Goal: Task Accomplishment & Management: Manage account settings

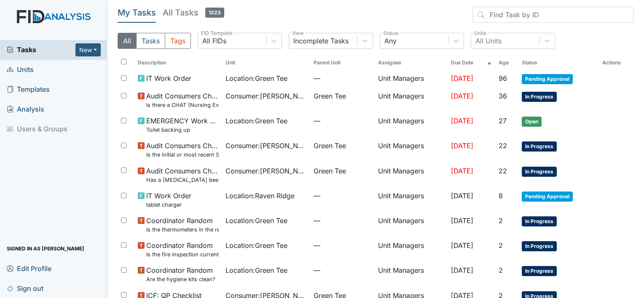
click at [28, 67] on span "Units" at bounding box center [20, 69] width 27 height 13
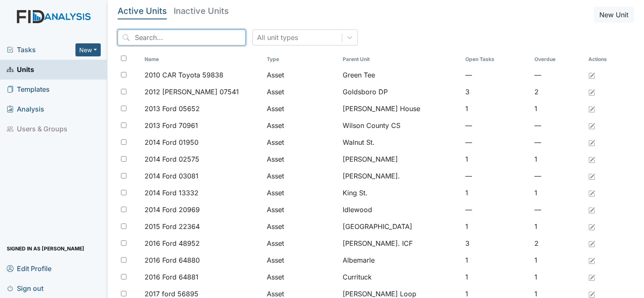
click at [174, 39] on input "search" at bounding box center [182, 37] width 128 height 16
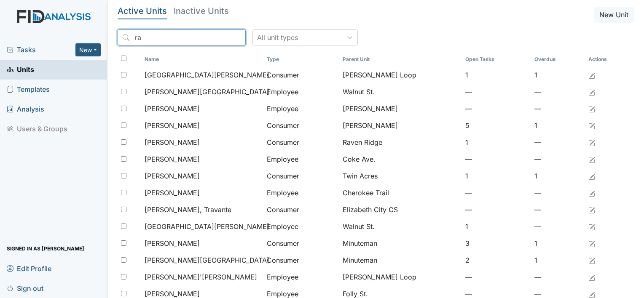
type input "r"
type input "g"
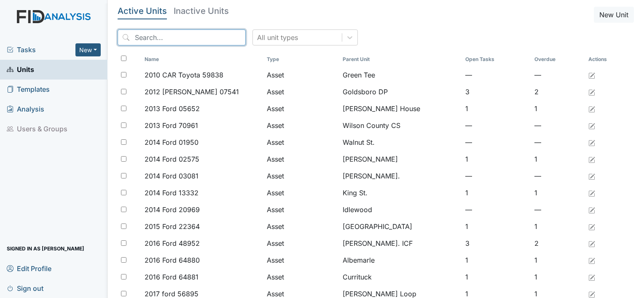
type input "c"
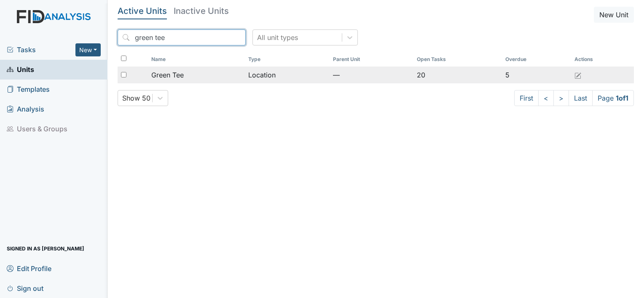
type input "green tee"
click at [170, 71] on span "Green Tee" at bounding box center [167, 75] width 32 height 10
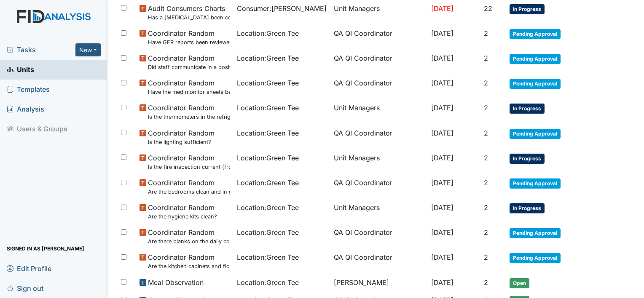
scroll to position [291, 0]
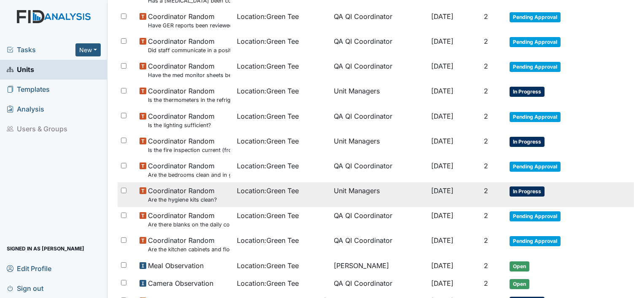
click at [524, 189] on span "In Progress" at bounding box center [526, 192] width 35 height 10
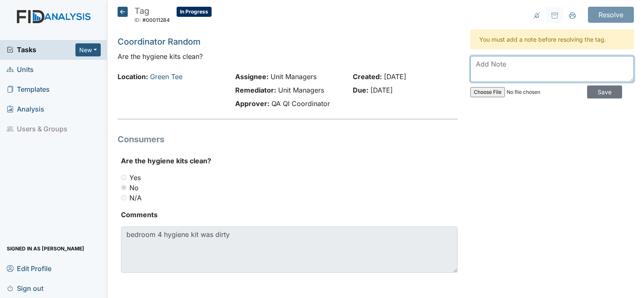
click at [473, 59] on textarea at bounding box center [551, 69] width 163 height 26
type textarea "Hygiene kit objective has been put in place"
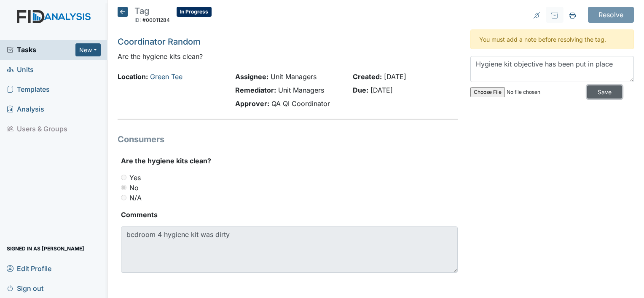
click at [592, 93] on input "Save" at bounding box center [604, 92] width 35 height 13
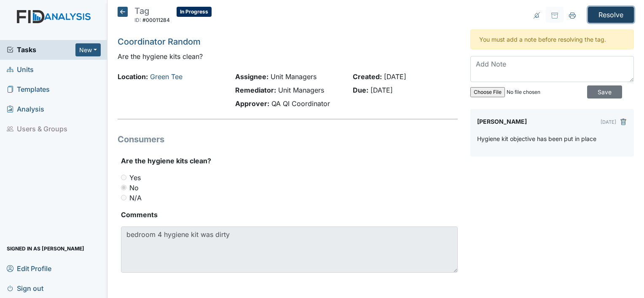
click at [607, 16] on input "Resolve" at bounding box center [611, 15] width 46 height 16
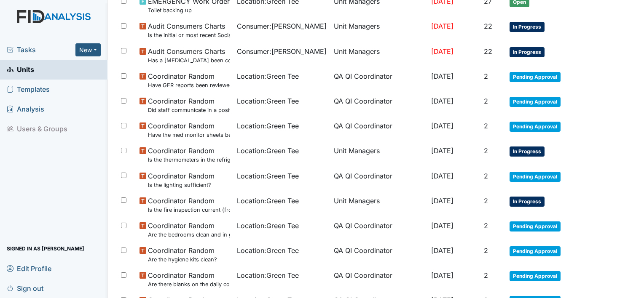
scroll to position [243, 0]
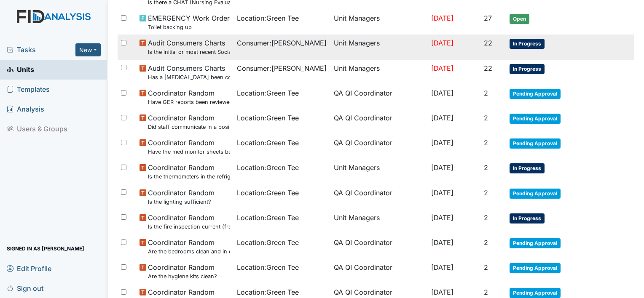
click at [251, 43] on span "Consumer : Alford, Elizabeth" at bounding box center [282, 43] width 90 height 10
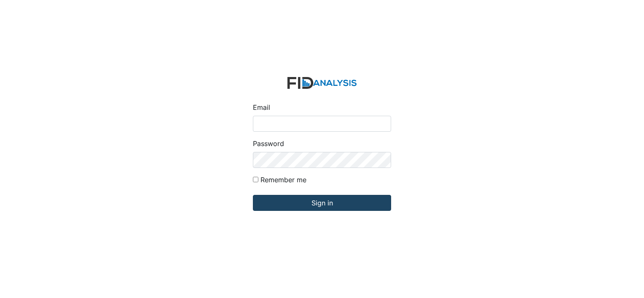
type input "[EMAIL_ADDRESS][DOMAIN_NAME]"
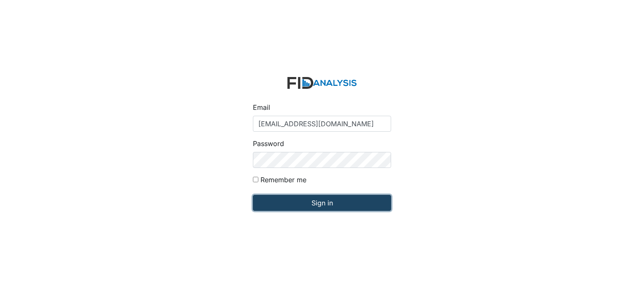
click at [309, 203] on input "Sign in" at bounding box center [322, 203] width 138 height 16
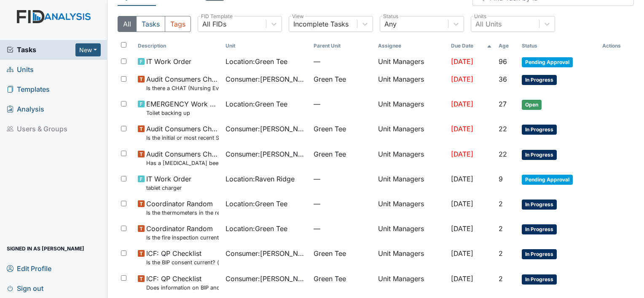
scroll to position [75, 0]
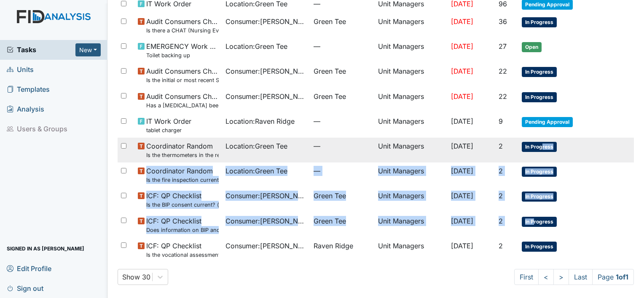
drag, startPoint x: 532, startPoint y: 219, endPoint x: 541, endPoint y: 144, distance: 75.5
click at [541, 144] on tbody "IT Work Order Location : Green Tee — Unit Managers Jun 7, 2025 96 Pending Appro…" at bounding box center [376, 128] width 516 height 267
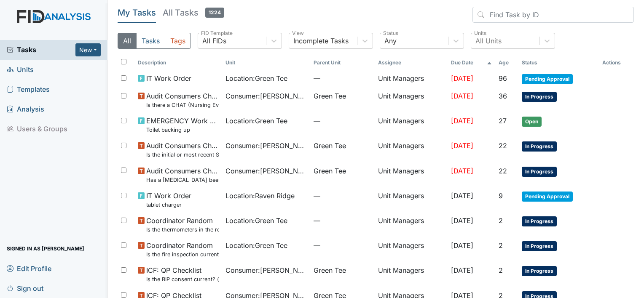
click at [30, 69] on span "Units" at bounding box center [20, 69] width 27 height 13
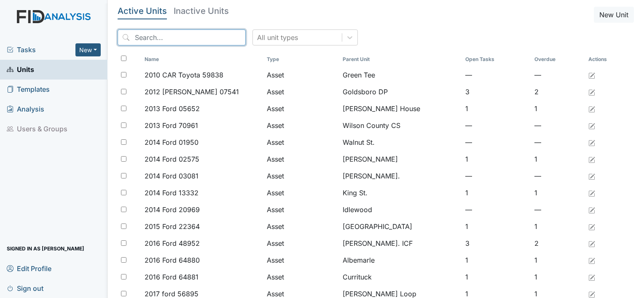
click at [155, 37] on input "search" at bounding box center [182, 37] width 128 height 16
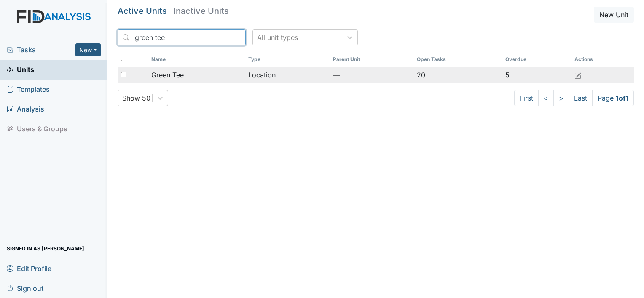
type input "green tee"
click at [170, 74] on span "Green Tee" at bounding box center [167, 75] width 32 height 10
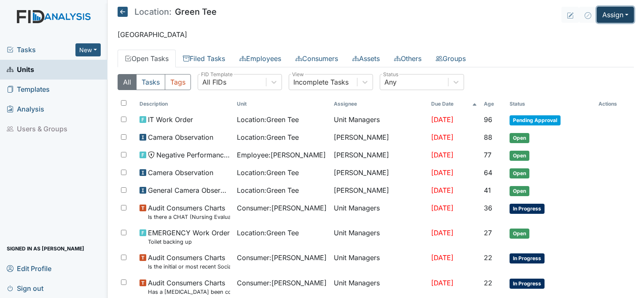
click at [624, 19] on button "Assign" at bounding box center [614, 15] width 37 height 16
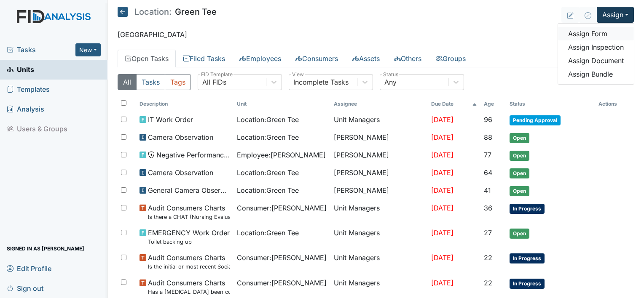
click at [591, 35] on link "Assign Form" at bounding box center [596, 33] width 76 height 13
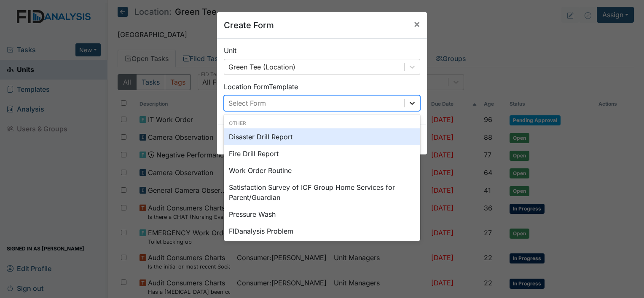
click at [412, 102] on icon at bounding box center [412, 103] width 8 height 8
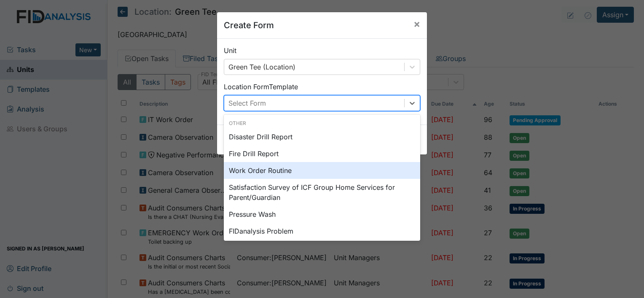
click at [287, 170] on div "Work Order Routine" at bounding box center [322, 170] width 196 height 17
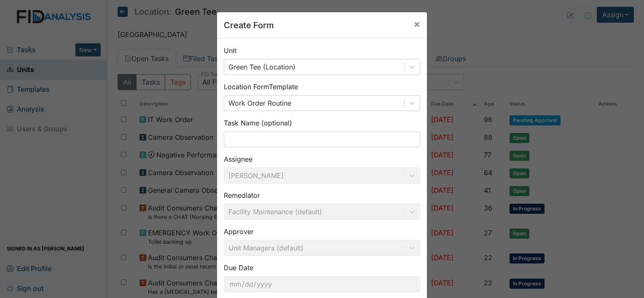
click at [287, 170] on div "Assignee Conswella Graham" at bounding box center [322, 168] width 196 height 29
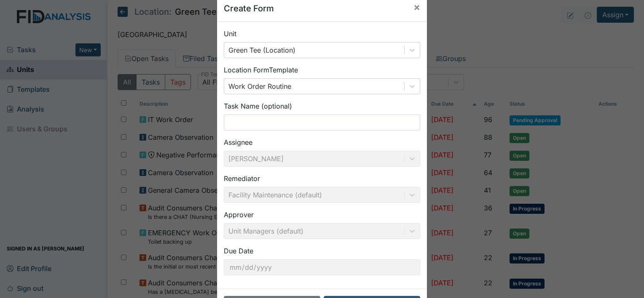
scroll to position [49, 0]
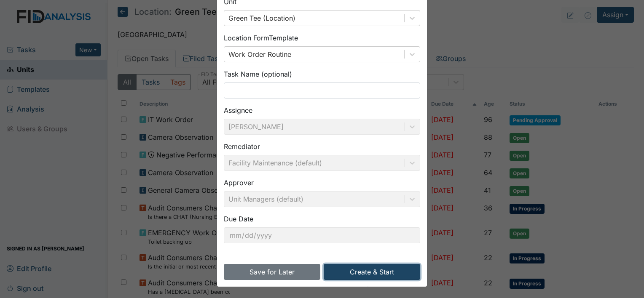
click at [378, 271] on button "Create & Start" at bounding box center [372, 272] width 96 height 16
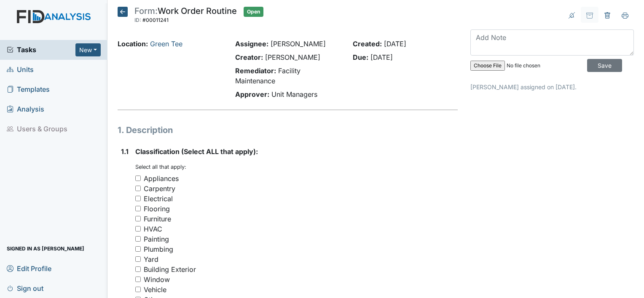
click at [376, 265] on div "Building Exterior" at bounding box center [296, 270] width 322 height 10
click at [604, 11] on button at bounding box center [607, 15] width 18 height 16
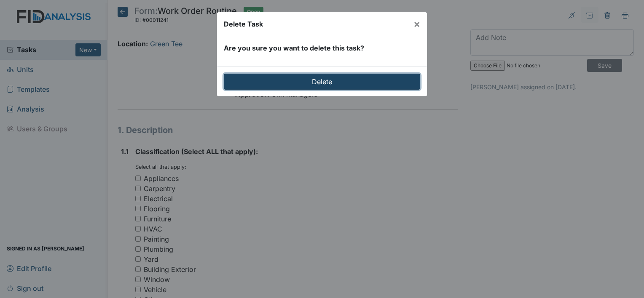
click at [393, 77] on input "Delete" at bounding box center [322, 82] width 196 height 16
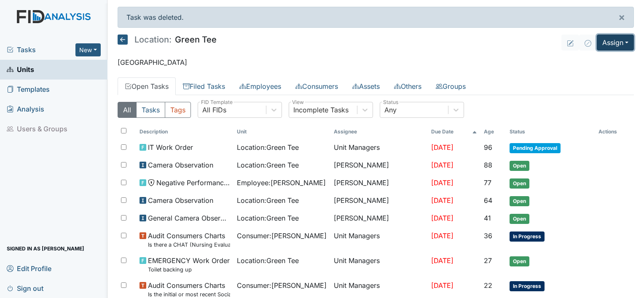
click at [618, 43] on button "Assign" at bounding box center [614, 43] width 37 height 16
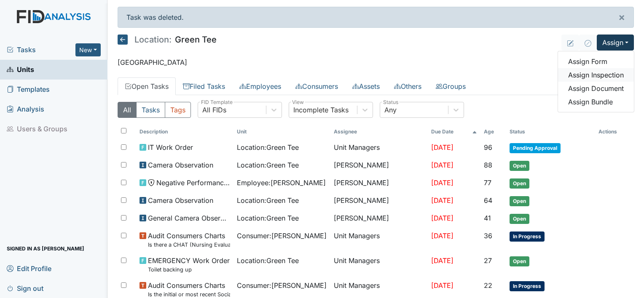
click at [589, 76] on link "Assign Inspection" at bounding box center [596, 74] width 76 height 13
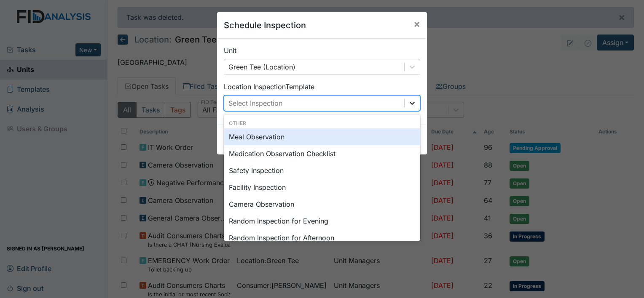
click at [409, 106] on icon at bounding box center [412, 103] width 8 height 8
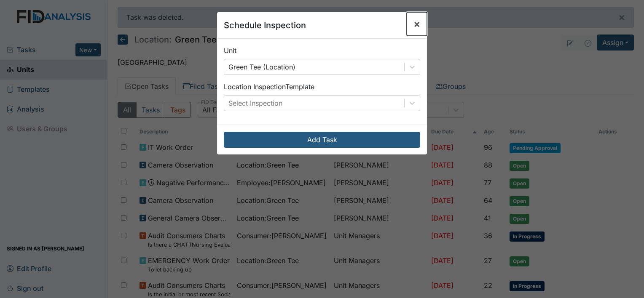
click at [413, 28] on span "×" at bounding box center [416, 24] width 7 height 12
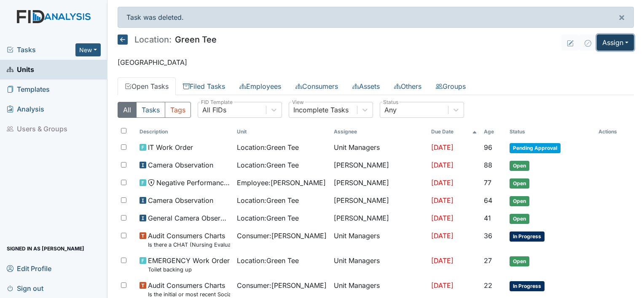
click at [620, 45] on button "Assign" at bounding box center [614, 43] width 37 height 16
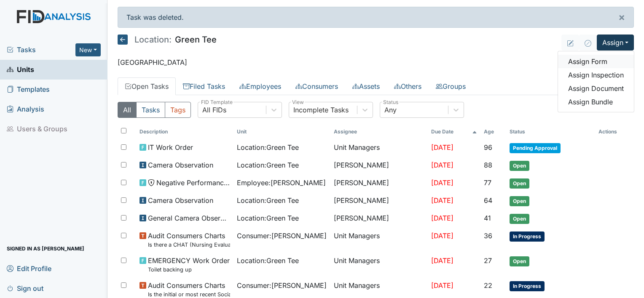
click at [598, 62] on link "Assign Form" at bounding box center [596, 61] width 76 height 13
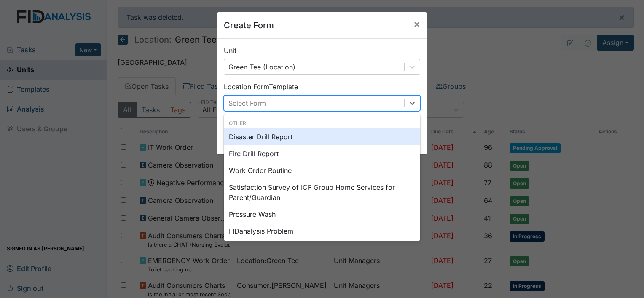
click at [282, 99] on div "Select Form" at bounding box center [314, 103] width 180 height 15
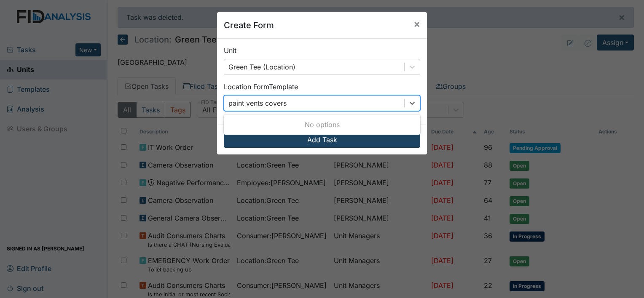
type input "paint vents covers"
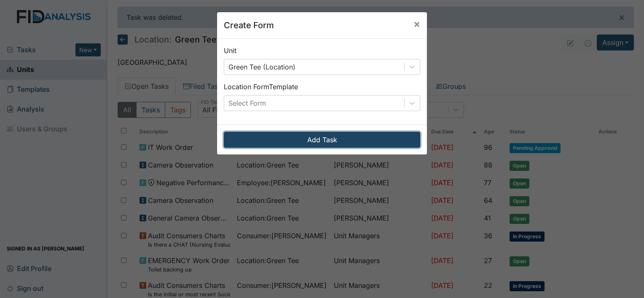
click at [310, 139] on button "Add Task" at bounding box center [322, 140] width 196 height 16
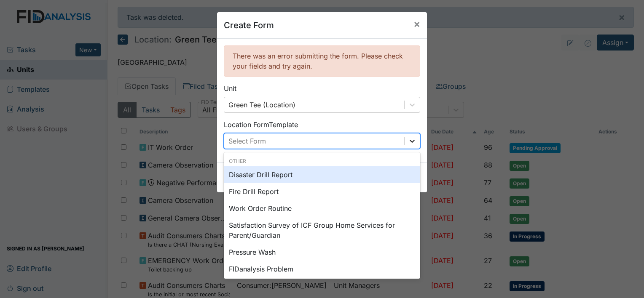
click at [412, 141] on icon at bounding box center [412, 141] width 8 height 8
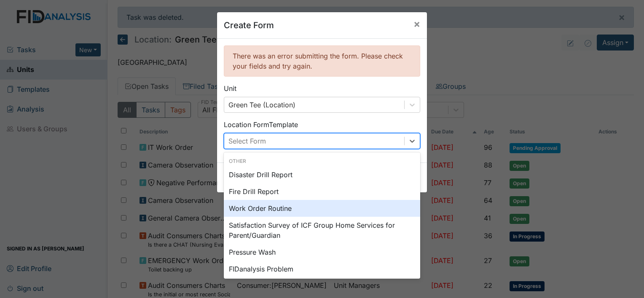
click at [266, 208] on div "Work Order Routine" at bounding box center [322, 208] width 196 height 17
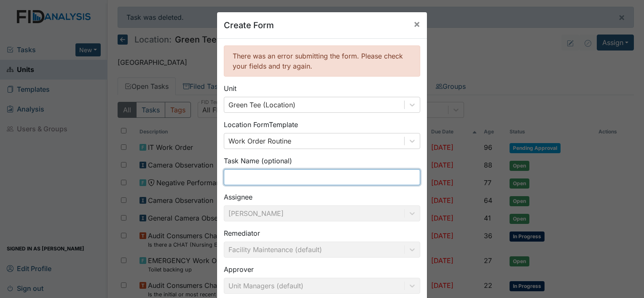
click at [254, 180] on input "text" at bounding box center [322, 177] width 196 height 16
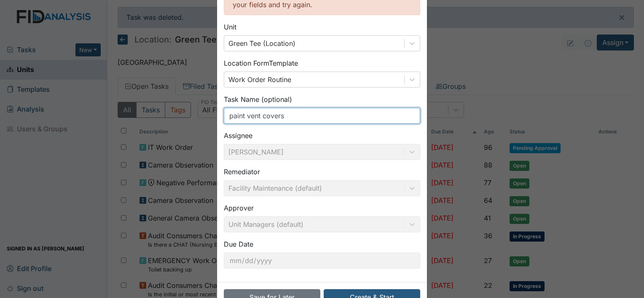
scroll to position [87, 0]
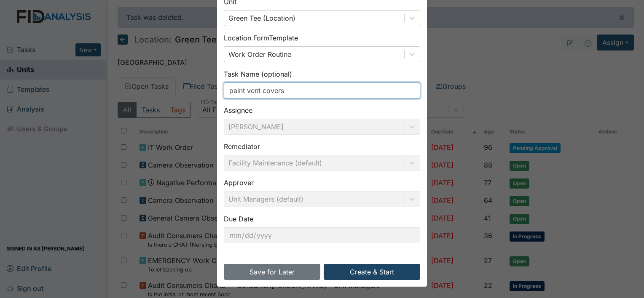
type input "paint vent covers"
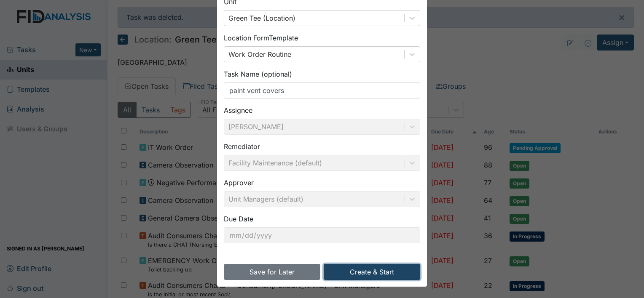
click at [384, 271] on button "Create & Start" at bounding box center [372, 272] width 96 height 16
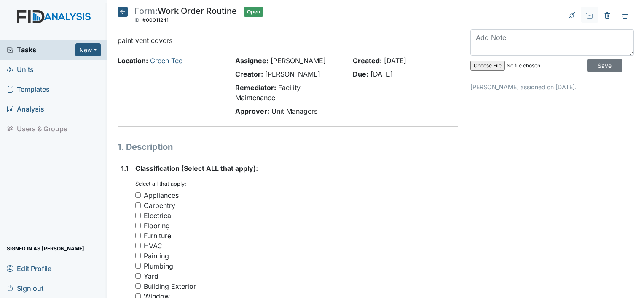
click at [140, 257] on input "Painting" at bounding box center [137, 255] width 5 height 5
checkbox input "true"
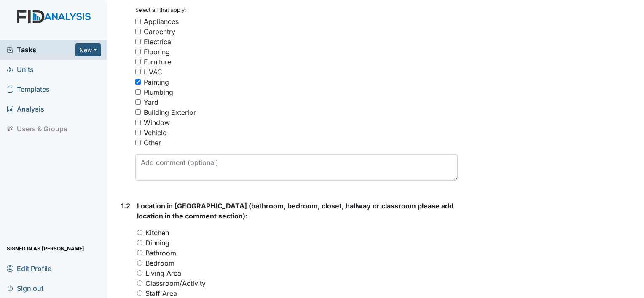
scroll to position [185, 0]
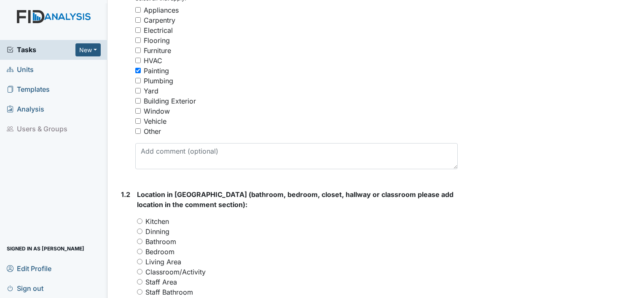
click at [97, 177] on div "Tasks New Form Inspection Document Bundle Units Templates Analysis Users & Grou…" at bounding box center [53, 169] width 107 height 258
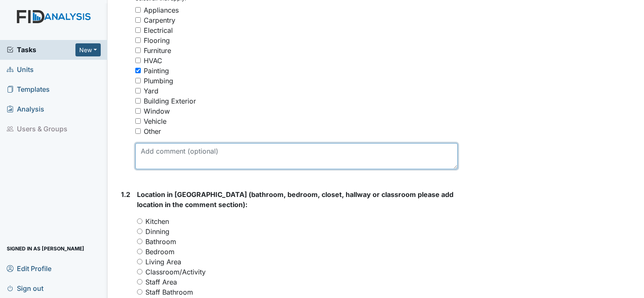
click at [168, 147] on textarea at bounding box center [296, 156] width 322 height 26
drag, startPoint x: 299, startPoint y: 154, endPoint x: 138, endPoint y: 160, distance: 161.0
click at [138, 160] on textarea "Vent covers are rusted and needs to be painted" at bounding box center [296, 156] width 322 height 26
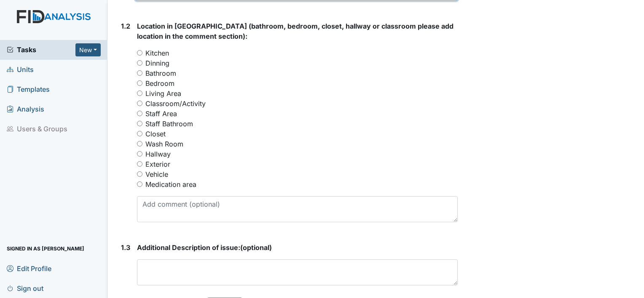
scroll to position [376, 0]
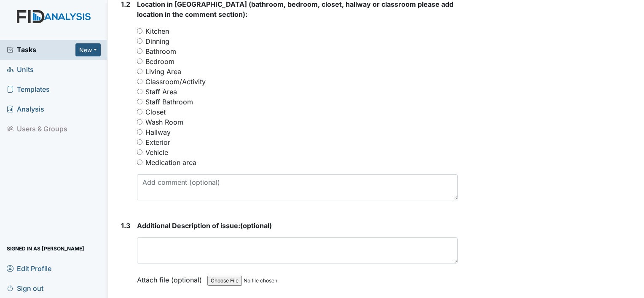
type textarea "Vent covers are rusted and needs to be painted"
click at [187, 140] on div "Exterior" at bounding box center [297, 142] width 321 height 10
click at [140, 131] on input "Hallway" at bounding box center [139, 131] width 5 height 5
radio input "true"
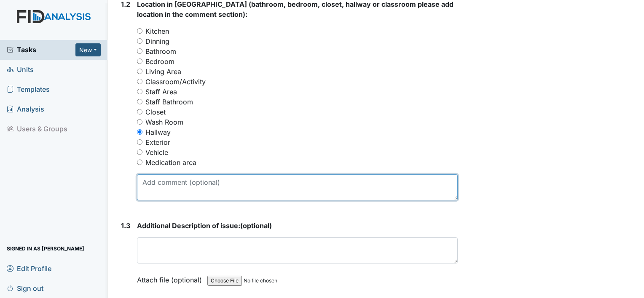
click at [146, 187] on textarea at bounding box center [297, 187] width 321 height 26
paste textarea "Vent covers are rusted and needs to be painted"
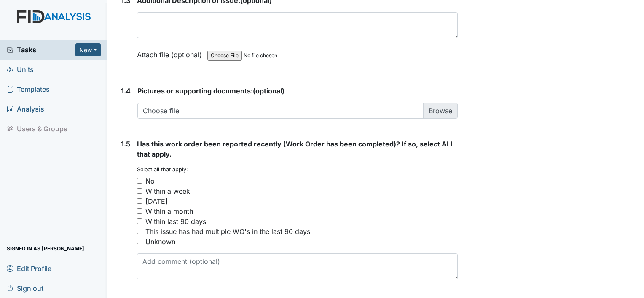
scroll to position [606, 0]
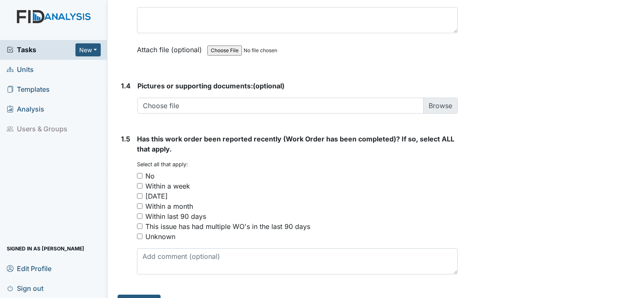
type textarea "Vent covers are rusted and needs to be painted"
click at [142, 174] on input "No" at bounding box center [139, 175] width 5 height 5
checkbox input "true"
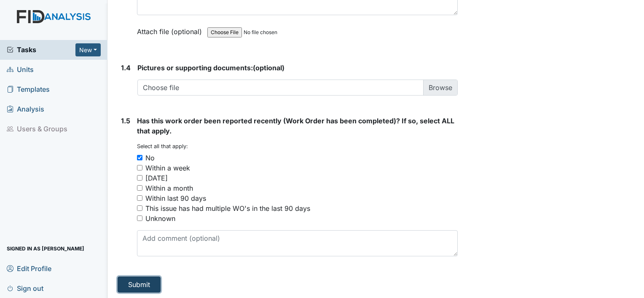
click at [135, 284] on button "Submit" at bounding box center [139, 285] width 43 height 16
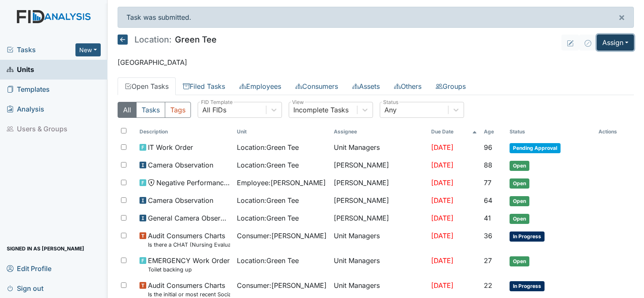
click at [619, 42] on button "Assign" at bounding box center [614, 43] width 37 height 16
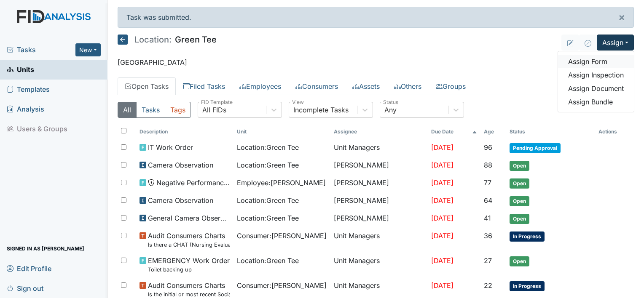
click at [591, 61] on link "Assign Form" at bounding box center [596, 61] width 76 height 13
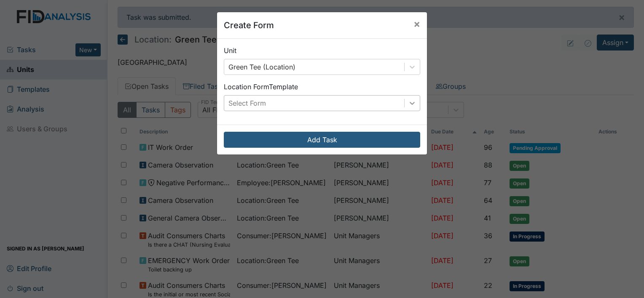
click at [408, 101] on icon at bounding box center [412, 103] width 8 height 8
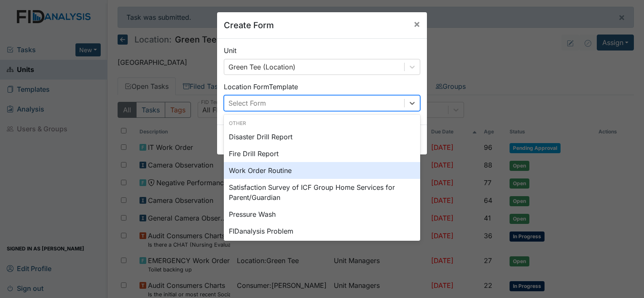
click at [238, 173] on div "Work Order Routine" at bounding box center [322, 170] width 196 height 17
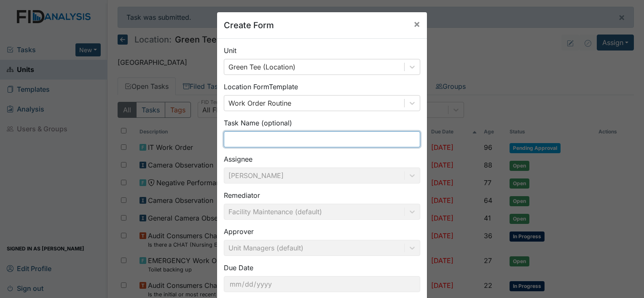
click at [251, 143] on input "text" at bounding box center [322, 139] width 196 height 16
type input "outside light is out"
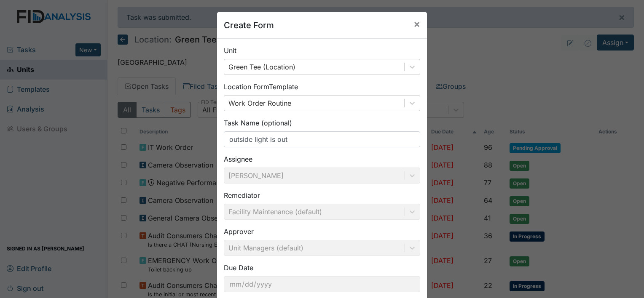
scroll to position [49, 0]
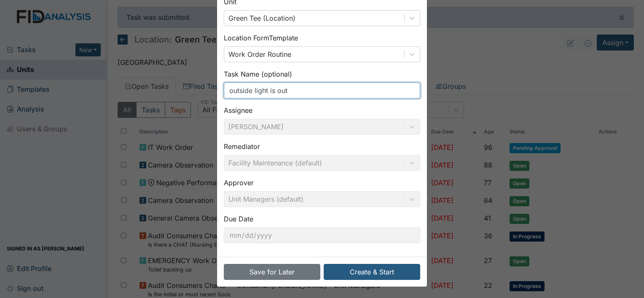
click at [290, 88] on input "outside light is out" at bounding box center [322, 91] width 196 height 16
click at [266, 88] on input "outside light need to replace" at bounding box center [322, 91] width 196 height 16
drag, startPoint x: 225, startPoint y: 90, endPoint x: 343, endPoint y: 105, distance: 119.4
click at [343, 105] on div "Unit Green Tee (Location) Location Form Template Work Order Routine Task Name (…" at bounding box center [322, 123] width 210 height 267
type input "outside light bulbs need to replace"
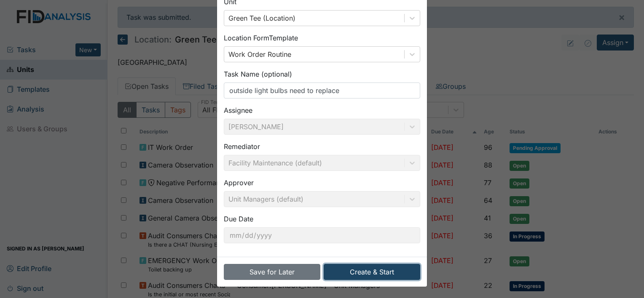
click at [347, 278] on button "Create & Start" at bounding box center [372, 272] width 96 height 16
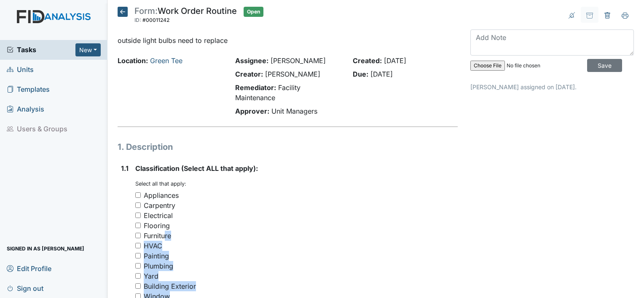
scroll to position [185, 0]
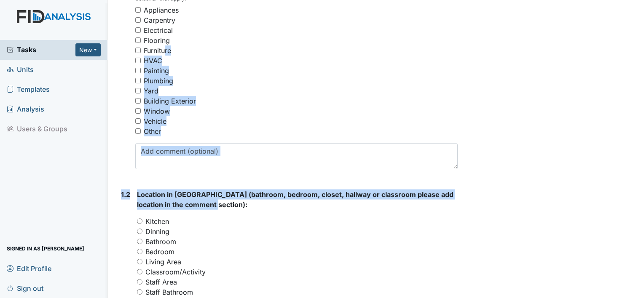
drag, startPoint x: 163, startPoint y: 230, endPoint x: 370, endPoint y: 320, distance: 225.3
click at [370, 298] on html "Tasks New Form Inspection Document Bundle Units Templates Analysis Users & Grou…" at bounding box center [322, 149] width 644 height 298
click at [282, 78] on div "Plumbing" at bounding box center [296, 81] width 322 height 10
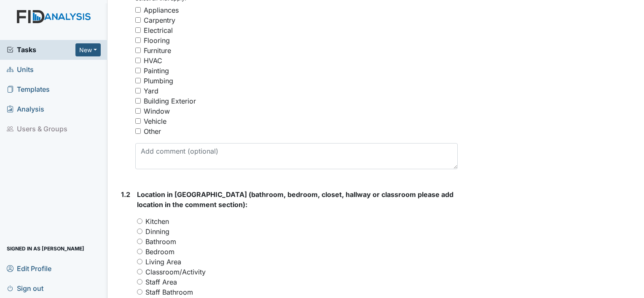
click at [282, 78] on div "Plumbing" at bounding box center [296, 81] width 322 height 10
click at [137, 128] on input "Other" at bounding box center [137, 130] width 5 height 5
checkbox input "true"
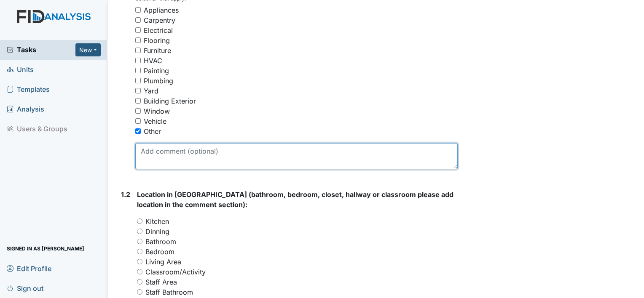
click at [142, 144] on textarea at bounding box center [296, 156] width 322 height 26
paste textarea "outside light bulbs need to replace"
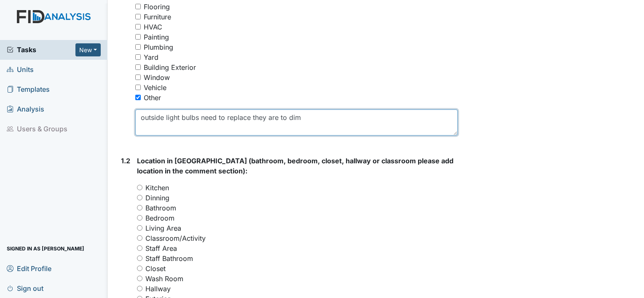
scroll to position [214, 0]
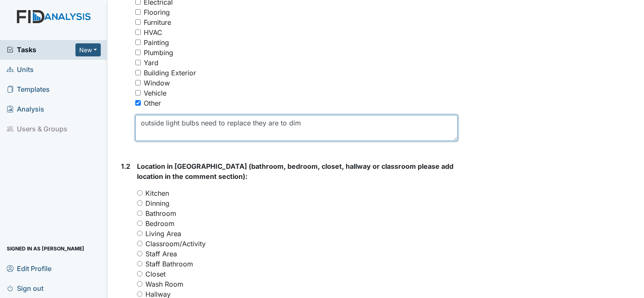
drag, startPoint x: 140, startPoint y: 122, endPoint x: 310, endPoint y: 138, distance: 171.0
click at [310, 138] on textarea "outside light bulbs need to replace they are to dim" at bounding box center [296, 128] width 322 height 26
click at [308, 126] on textarea "outside light bulbs need to replace they are to dim" at bounding box center [296, 128] width 322 height 26
drag, startPoint x: 375, startPoint y: 125, endPoint x: 142, endPoint y: 139, distance: 234.2
click at [142, 139] on textarea "outside light bulbs need to replace they are to dim staff can't see at night" at bounding box center [296, 128] width 322 height 26
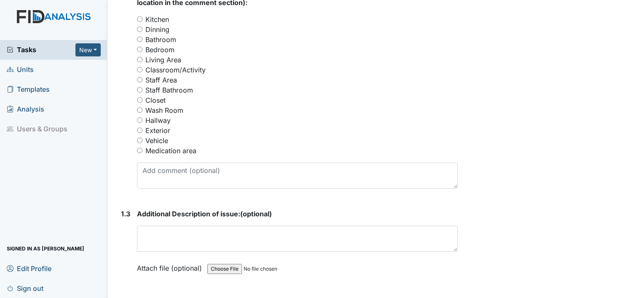
scroll to position [404, 0]
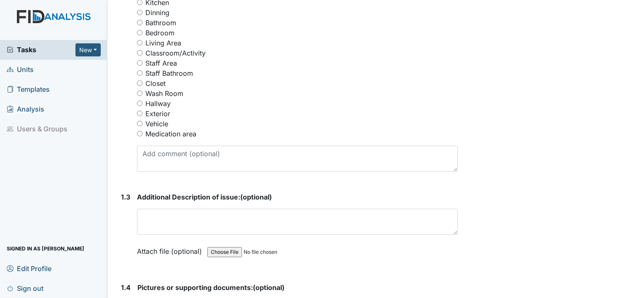
type textarea "outside light bulbs need to replace they are to dim staff can't see at night"
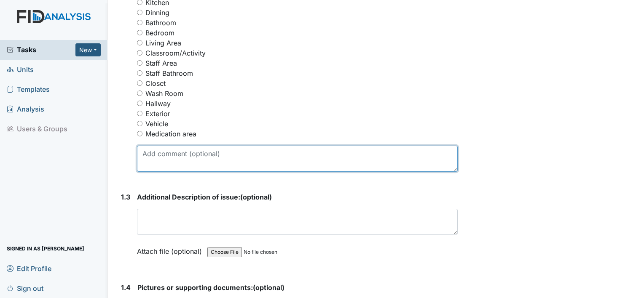
click at [152, 155] on textarea at bounding box center [297, 159] width 321 height 26
paste textarea "outside light bulbs need to replace they are to dim staff can't see at night"
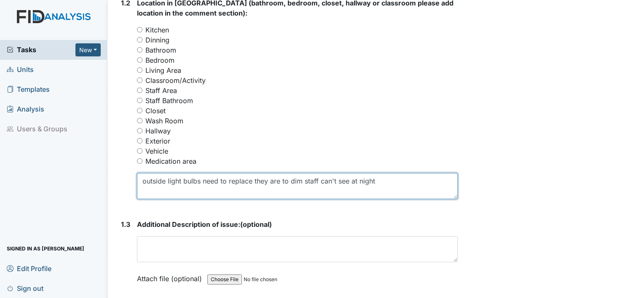
scroll to position [371, 0]
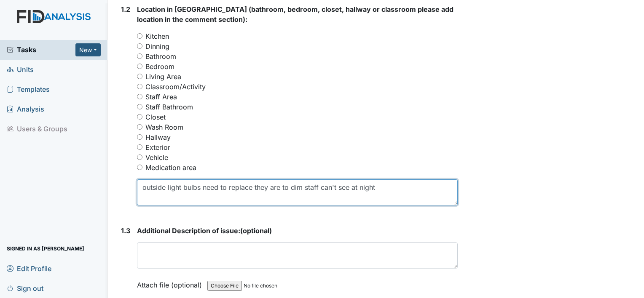
type textarea "outside light bulbs need to replace they are to dim staff can't see at night"
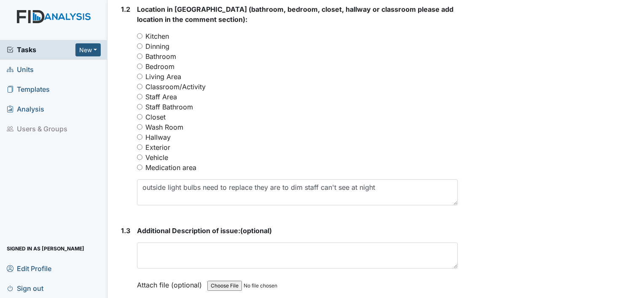
click at [140, 145] on input "Exterior" at bounding box center [139, 146] width 5 height 5
radio input "true"
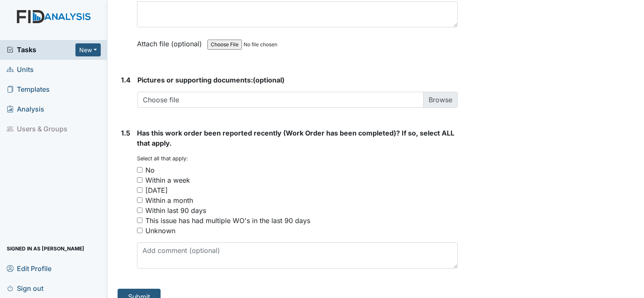
scroll to position [623, 0]
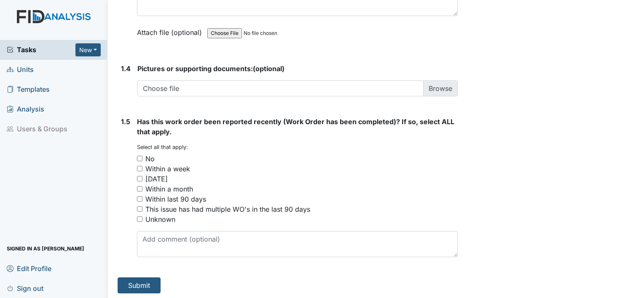
click at [140, 176] on input "Within two weeks" at bounding box center [139, 178] width 5 height 5
checkbox input "true"
click at [149, 283] on button "Submit" at bounding box center [139, 286] width 43 height 16
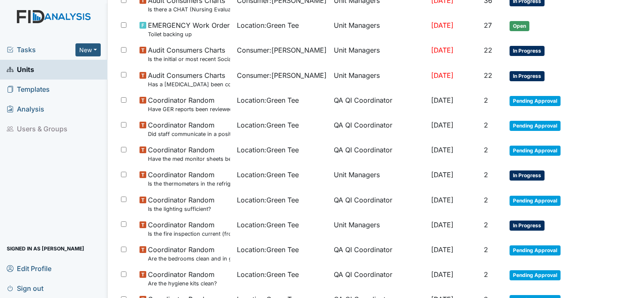
scroll to position [258, 0]
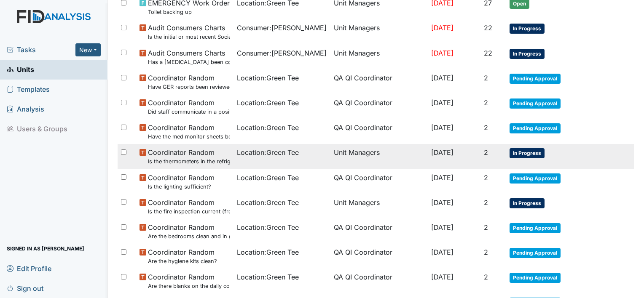
click at [535, 148] on span "In Progress" at bounding box center [526, 153] width 35 height 10
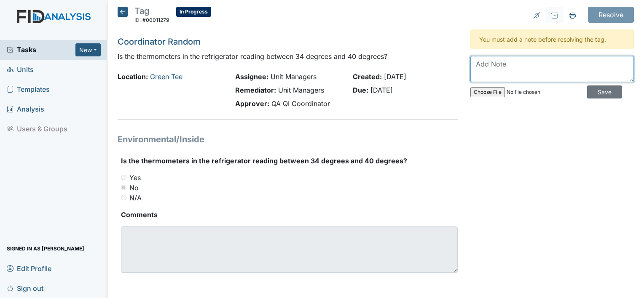
click at [471, 74] on textarea at bounding box center [551, 69] width 163 height 26
drag, startPoint x: 516, startPoint y: 64, endPoint x: 422, endPoint y: 61, distance: 93.2
click at [422, 61] on div "Tag ID: #00011279 In Progress Autosaving... Coordinator Random Is the thermomet…" at bounding box center [375, 150] width 529 height 286
type textarea "[PERSON_NAME] has Turn the refrigerator up"
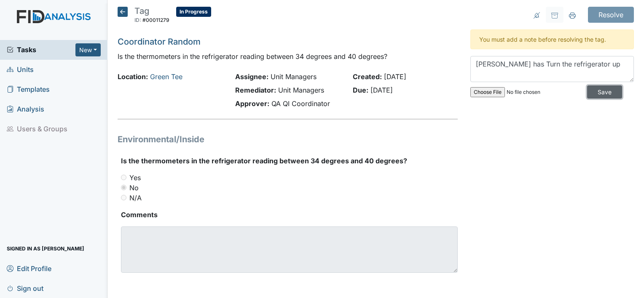
click at [596, 88] on input "Save" at bounding box center [604, 92] width 35 height 13
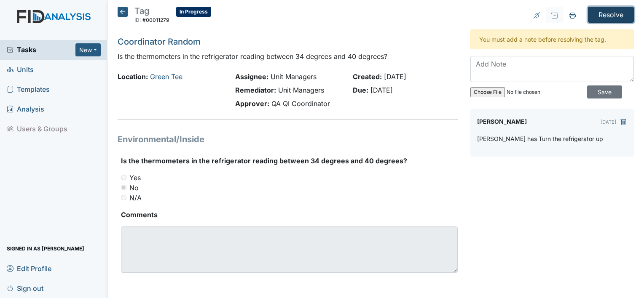
click at [608, 13] on input "Resolve" at bounding box center [611, 15] width 46 height 16
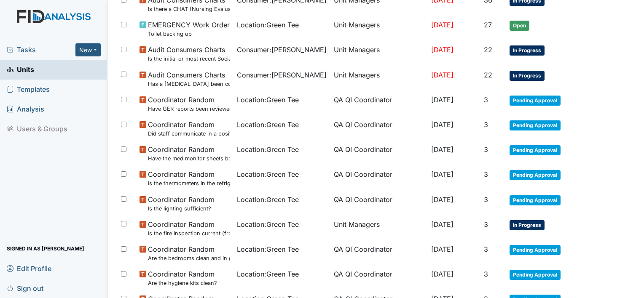
scroll to position [180, 0]
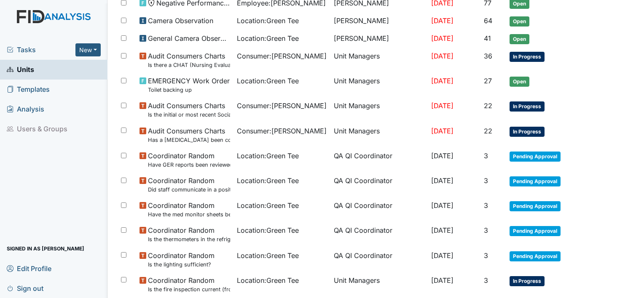
click at [636, 295] on main "Task was resolved. × Location: Green Tee Assign Assign Form Assign Inspection A…" at bounding box center [375, 149] width 536 height 298
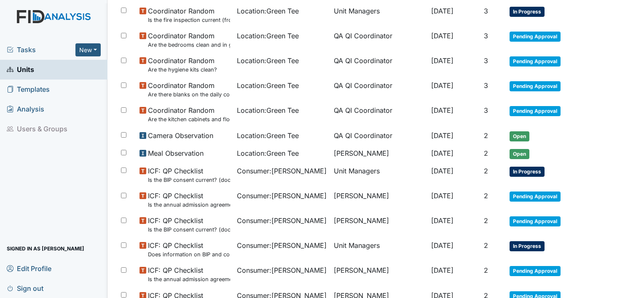
scroll to position [505, 0]
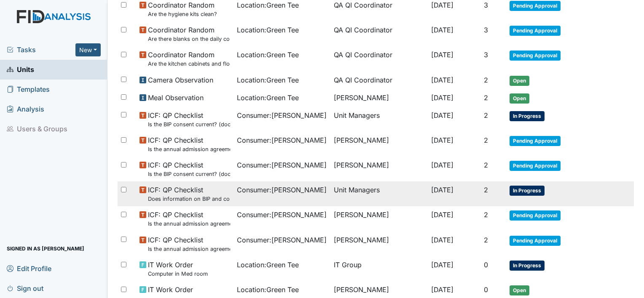
click at [522, 186] on span "In Progress" at bounding box center [526, 191] width 35 height 10
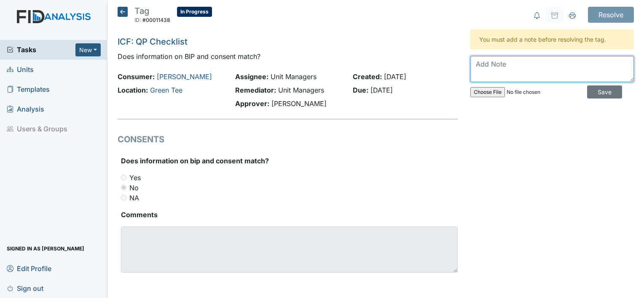
click at [517, 63] on textarea at bounding box center [551, 69] width 163 height 26
type textarea "Consent was mailed to father he hasn't sent them back"
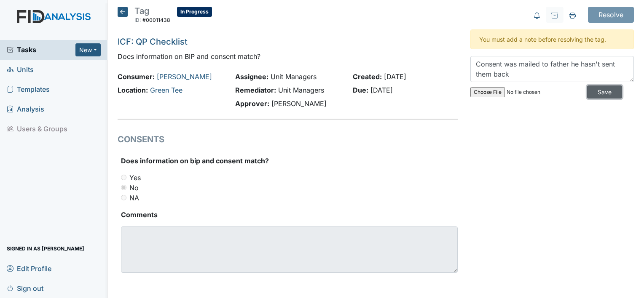
click at [588, 89] on input "Save" at bounding box center [604, 92] width 35 height 13
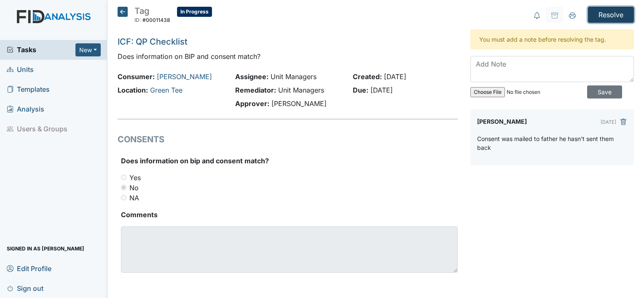
click at [612, 13] on input "Resolve" at bounding box center [611, 15] width 46 height 16
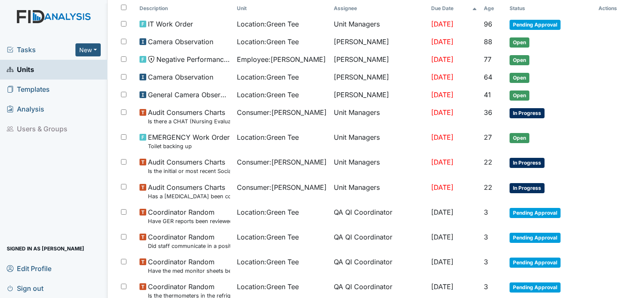
scroll to position [146, 0]
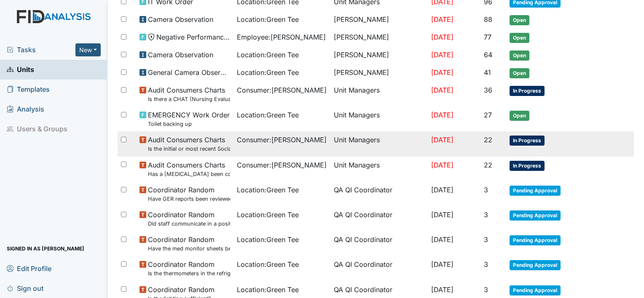
click at [535, 137] on span "In Progress" at bounding box center [526, 141] width 35 height 10
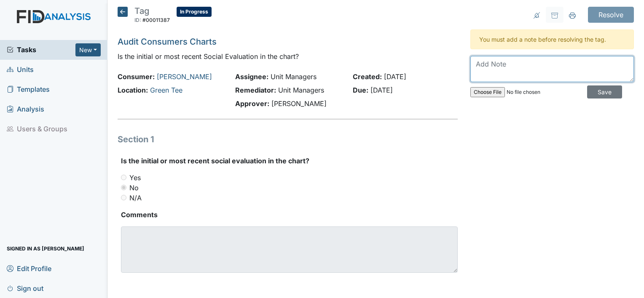
click at [487, 67] on textarea at bounding box center [551, 69] width 163 height 26
type textarea "Social worker is going to complete"
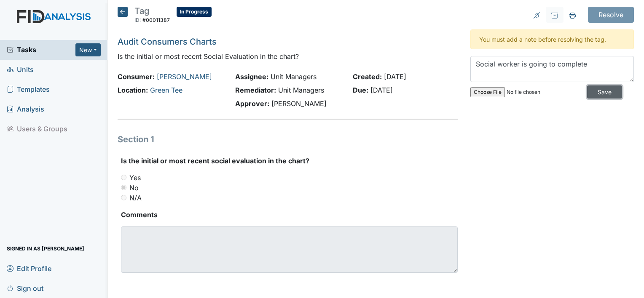
click at [587, 92] on input "Save" at bounding box center [604, 92] width 35 height 13
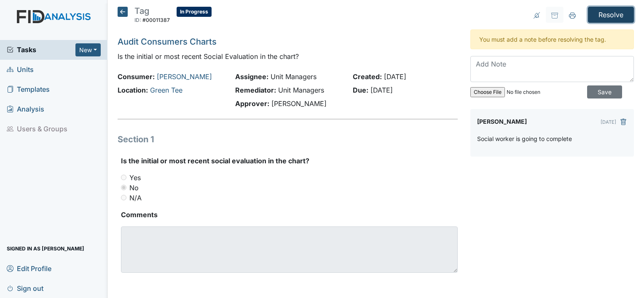
click at [604, 13] on input "Resolve" at bounding box center [611, 15] width 46 height 16
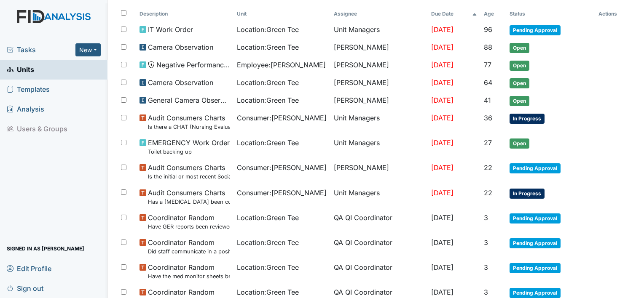
scroll to position [129, 0]
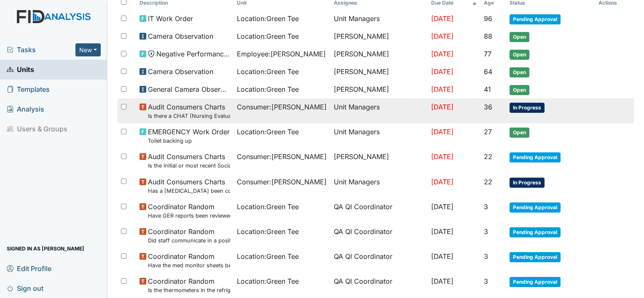
click at [530, 104] on span "In Progress" at bounding box center [526, 108] width 35 height 10
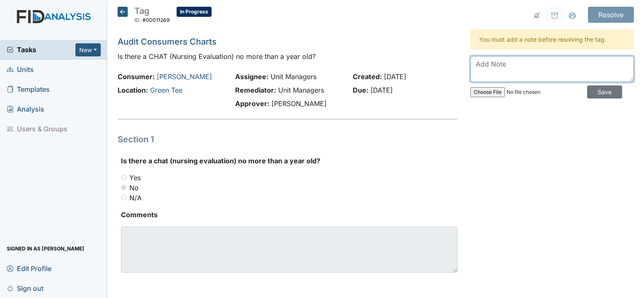
click at [518, 59] on textarea at bounding box center [551, 69] width 163 height 26
type textarea "I will let Sander know"
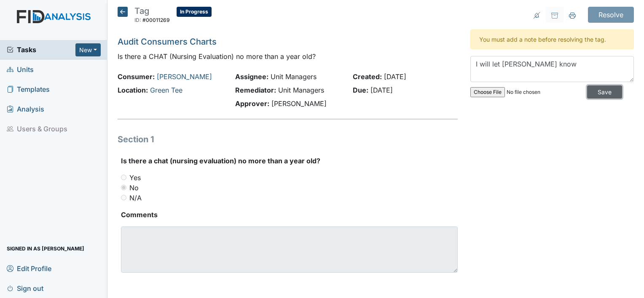
click at [587, 91] on input "Save" at bounding box center [604, 92] width 35 height 13
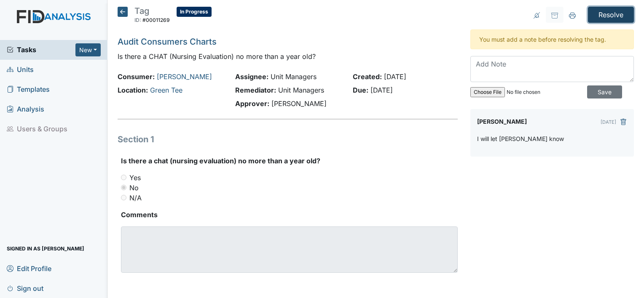
click at [599, 13] on input "Resolve" at bounding box center [611, 15] width 46 height 16
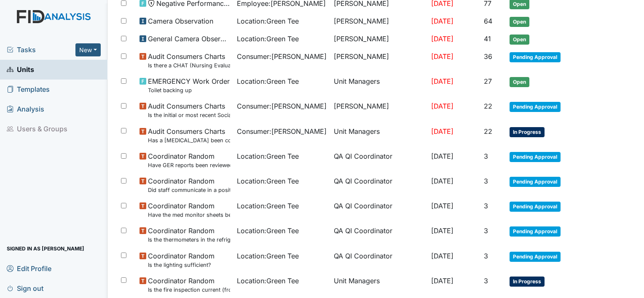
scroll to position [224, 0]
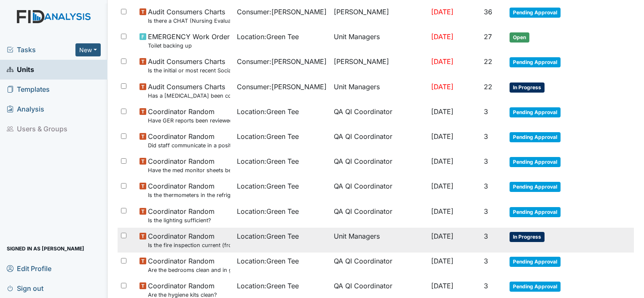
click at [529, 232] on span "In Progress" at bounding box center [526, 237] width 35 height 10
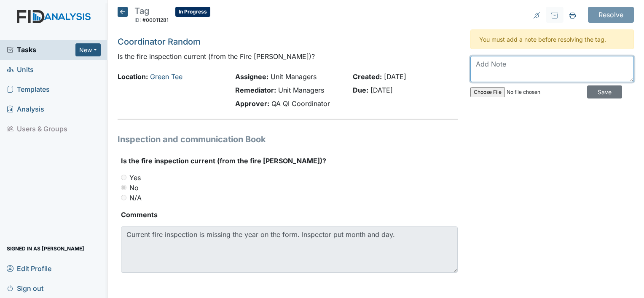
click at [492, 67] on textarea at bounding box center [551, 69] width 163 height 26
type textarea "I don't know what to do about this tag"
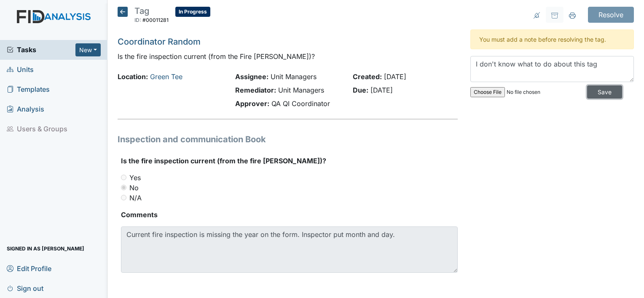
click at [593, 90] on input "Save" at bounding box center [604, 92] width 35 height 13
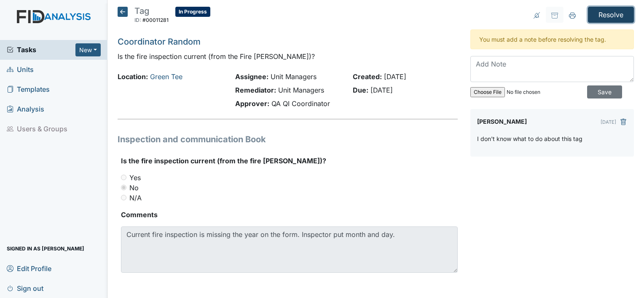
click at [607, 18] on input "Resolve" at bounding box center [611, 15] width 46 height 16
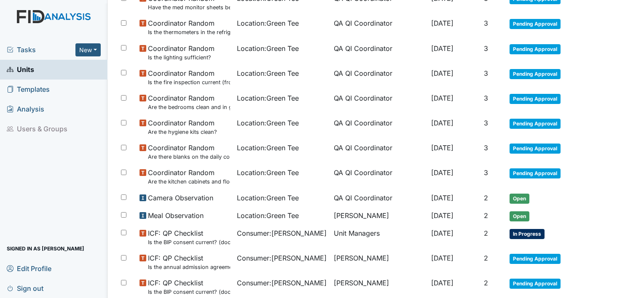
scroll to position [421, 0]
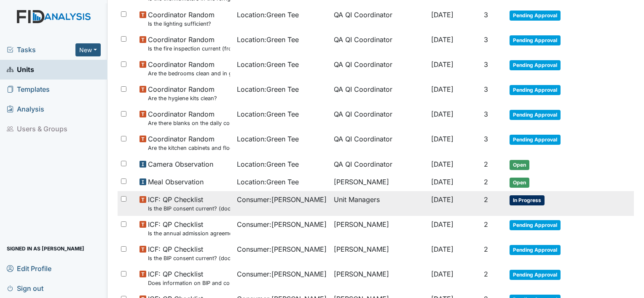
click at [532, 195] on span "In Progress" at bounding box center [526, 200] width 35 height 10
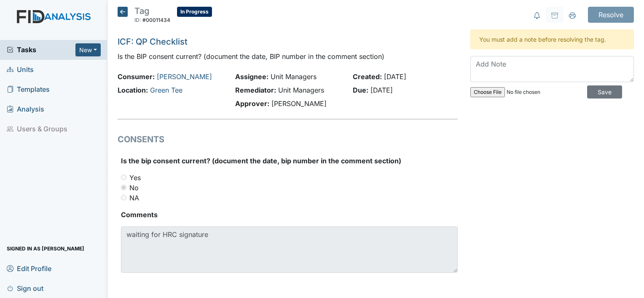
click at [119, 236] on div "Is the bip consent current? (document the date, bip number in the comment secti…" at bounding box center [288, 218] width 340 height 124
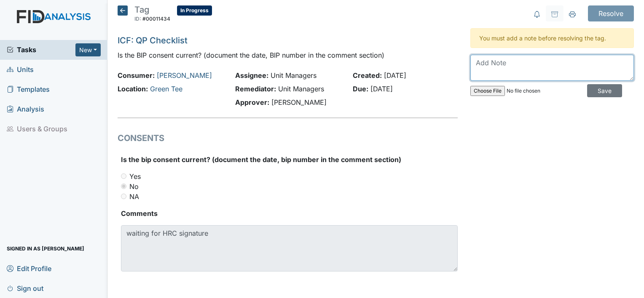
click at [480, 60] on textarea at bounding box center [551, 68] width 163 height 26
paste textarea "waiting for HRC signature"
type textarea "waiting for HRC signature"
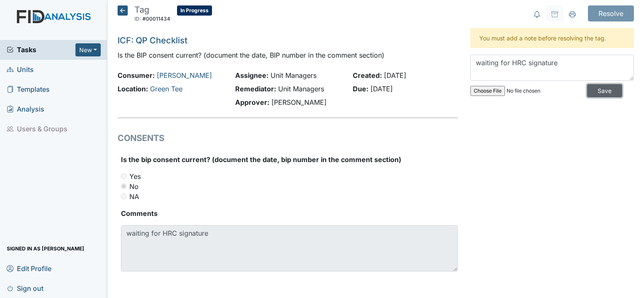
click at [591, 94] on input "Save" at bounding box center [604, 90] width 35 height 13
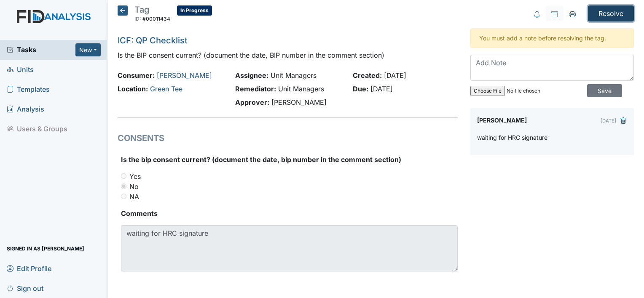
click at [610, 15] on input "Resolve" at bounding box center [611, 13] width 46 height 16
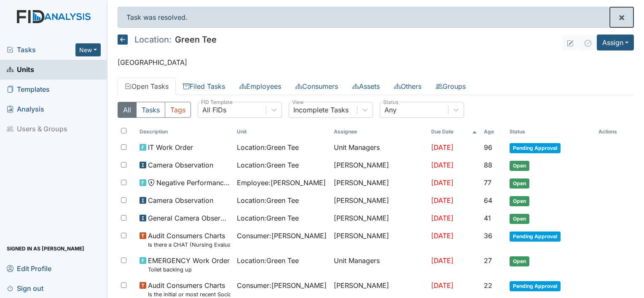
click at [618, 17] on span "×" at bounding box center [621, 17] width 7 height 12
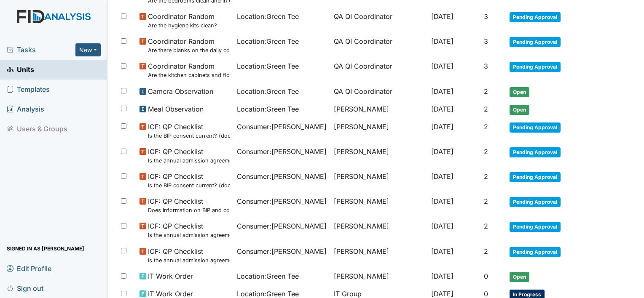
scroll to position [543, 0]
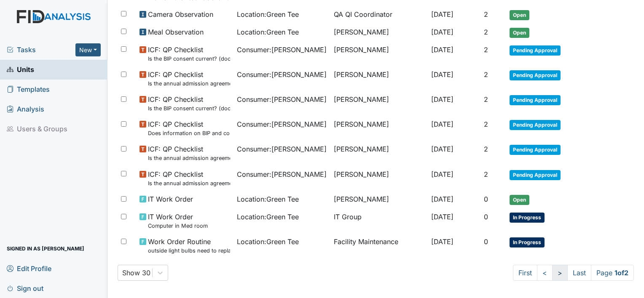
click at [552, 269] on link ">" at bounding box center [560, 273] width 16 height 16
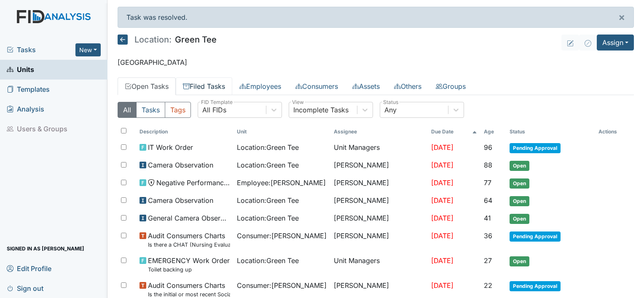
click at [193, 88] on link "Filed Tasks" at bounding box center [204, 87] width 56 height 18
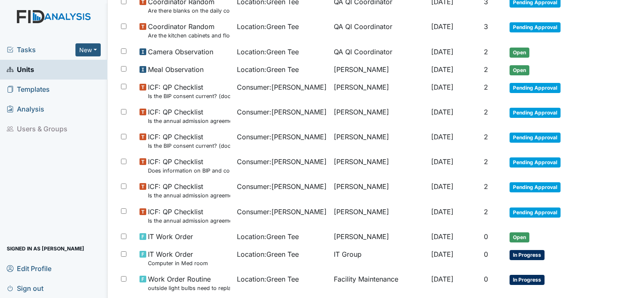
scroll to position [539, 0]
